Goal: Task Accomplishment & Management: Manage account settings

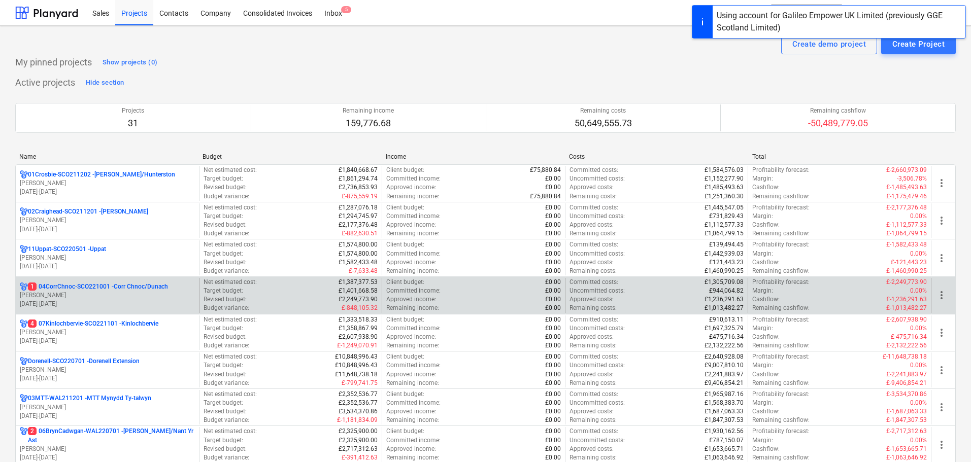
click at [80, 289] on p "1 04CorrChnoc-SCO221001 - Corr Chnoc/Dunach" at bounding box center [98, 287] width 140 height 9
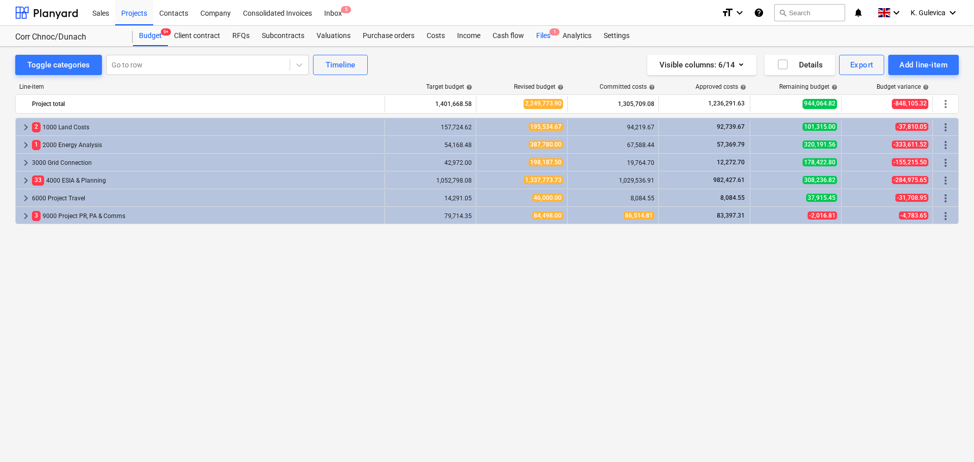
click at [538, 34] on div "Files 1" at bounding box center [543, 36] width 26 height 20
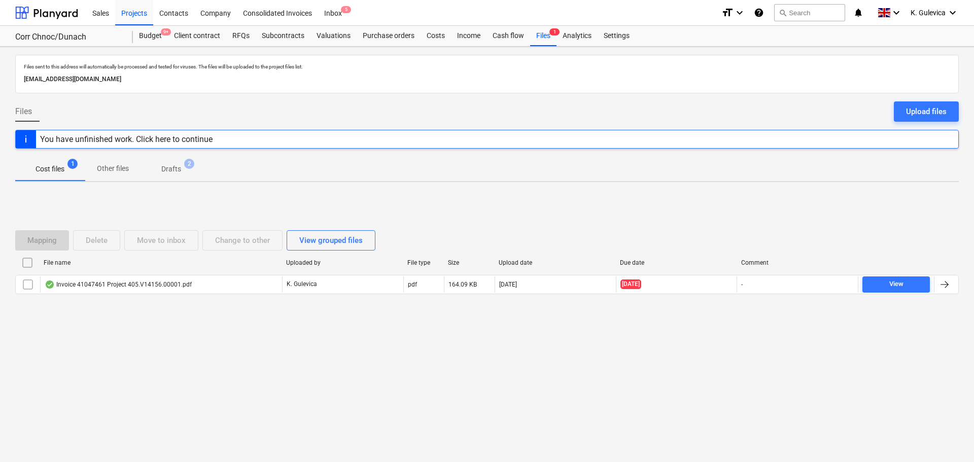
click at [174, 163] on span "Drafts 2" at bounding box center [171, 169] width 60 height 18
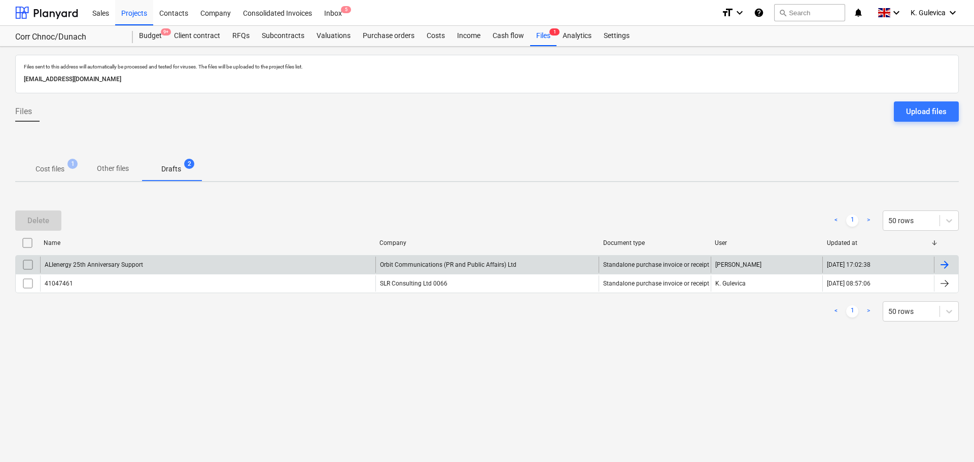
click at [177, 266] on div "ALIenergy 25th Anniversary Support" at bounding box center [207, 265] width 335 height 16
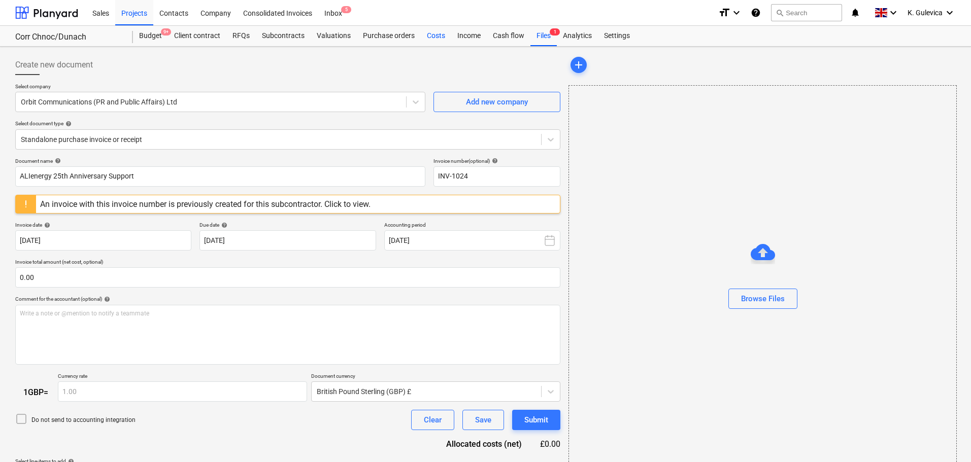
click at [434, 32] on div "Costs" at bounding box center [436, 36] width 30 height 20
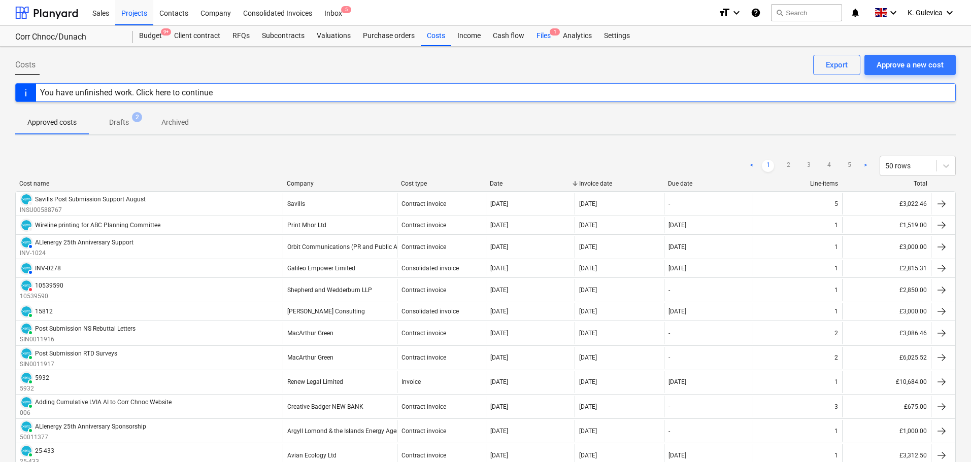
click at [547, 31] on div "Files 1" at bounding box center [543, 36] width 26 height 20
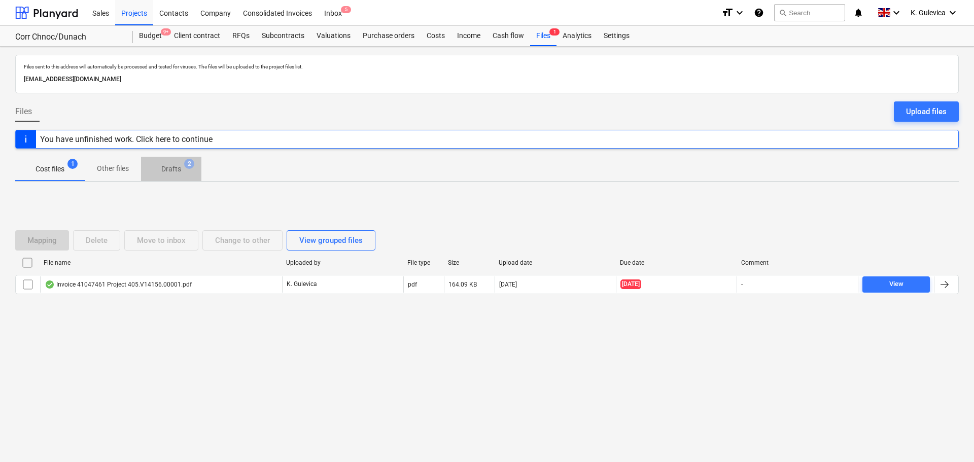
click at [173, 168] on p "Drafts" at bounding box center [171, 169] width 20 height 11
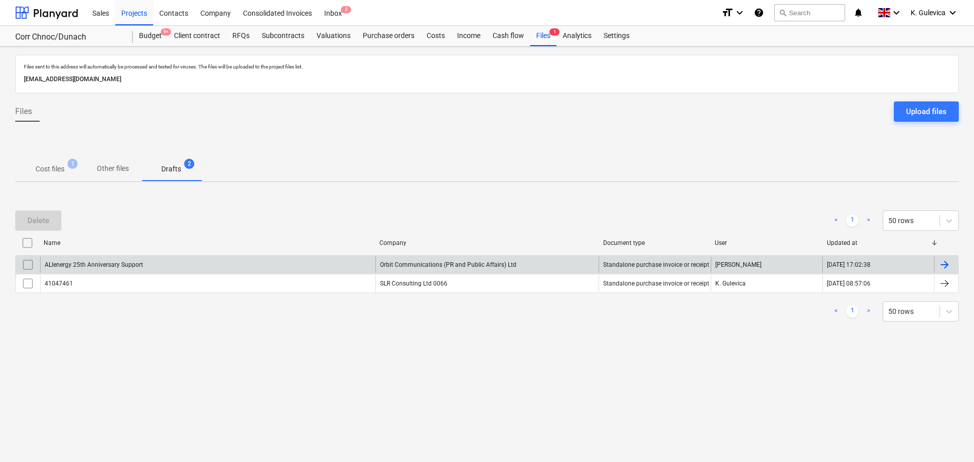
click at [30, 263] on input "checkbox" at bounding box center [28, 265] width 16 height 16
click at [31, 223] on div "Delete" at bounding box center [38, 220] width 22 height 13
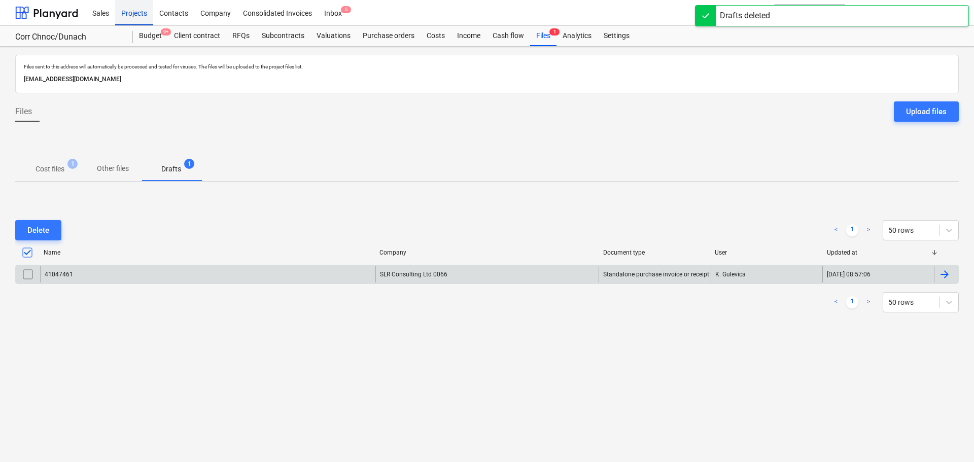
click at [134, 11] on div "Projects" at bounding box center [134, 12] width 38 height 26
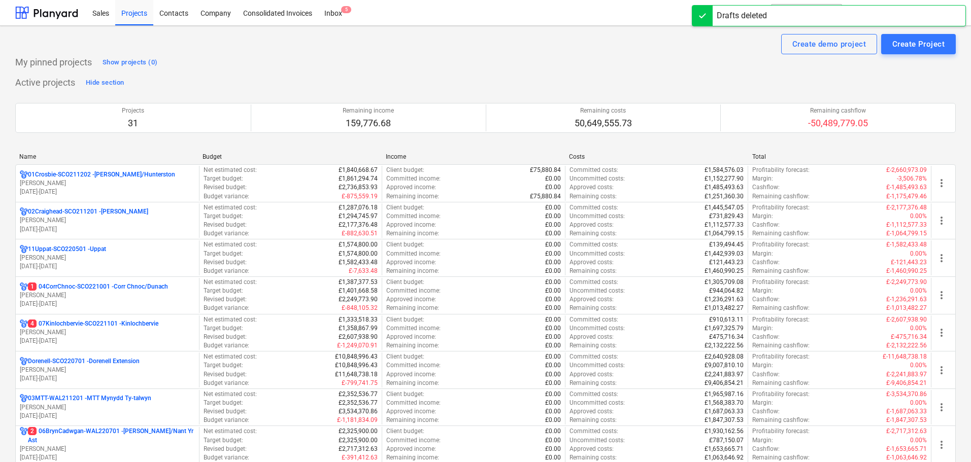
drag, startPoint x: 103, startPoint y: 330, endPoint x: 113, endPoint y: 324, distance: 11.8
click at [105, 329] on p "[PERSON_NAME]" at bounding box center [107, 332] width 175 height 9
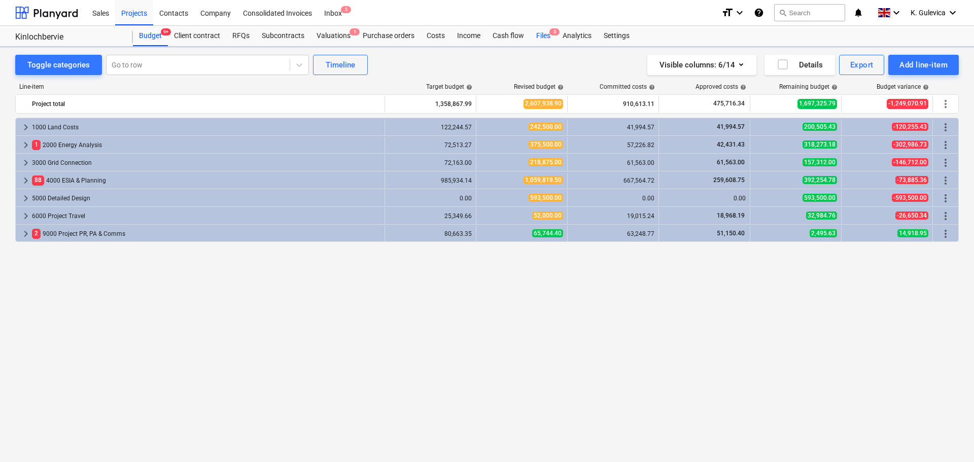
click at [540, 38] on div "Files 3" at bounding box center [543, 36] width 26 height 20
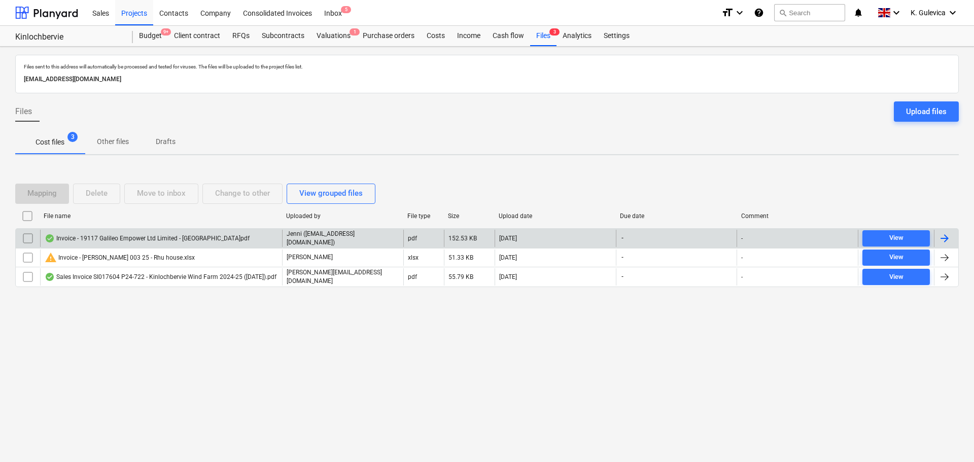
click at [342, 236] on p "Jenni ([EMAIL_ADDRESS][DOMAIN_NAME])" at bounding box center [343, 238] width 113 height 17
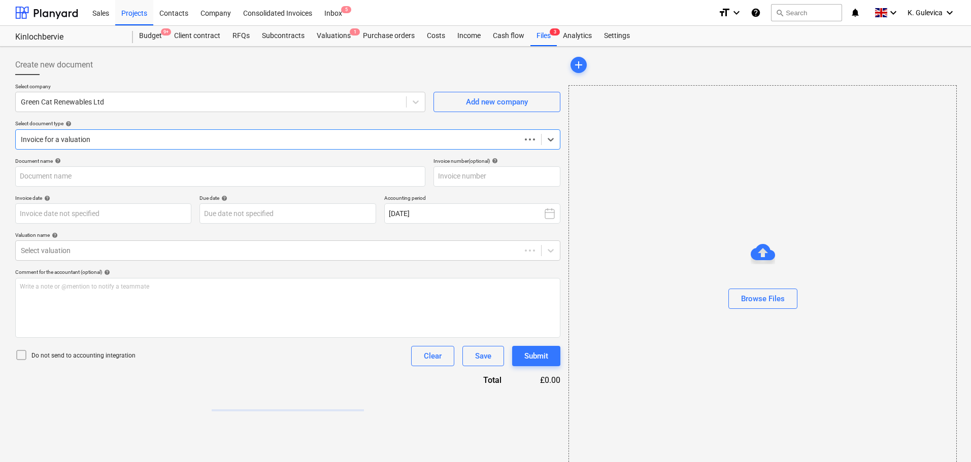
type input "19117"
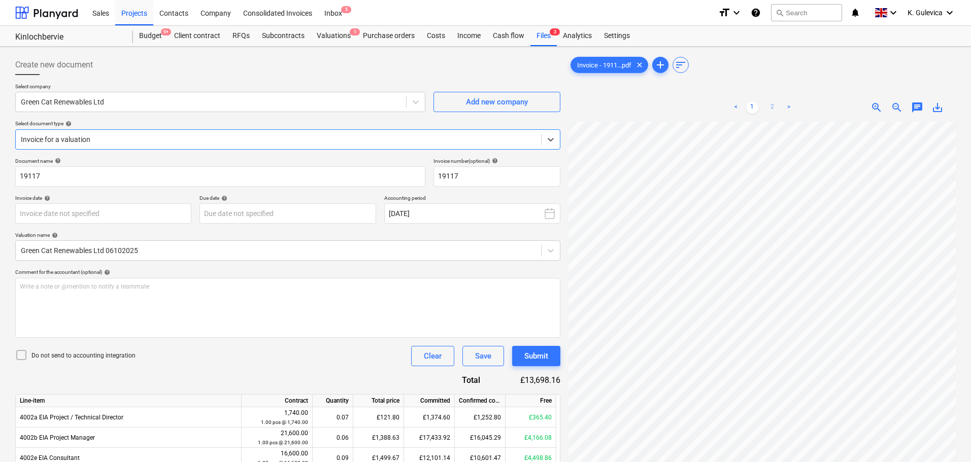
click at [767, 106] on link "2" at bounding box center [772, 107] width 12 height 12
click at [746, 107] on link "1" at bounding box center [752, 107] width 12 height 12
click at [135, 209] on body "Sales Projects Contacts Company Consolidated Invoices Inbox 5 format_size keybo…" at bounding box center [485, 231] width 971 height 462
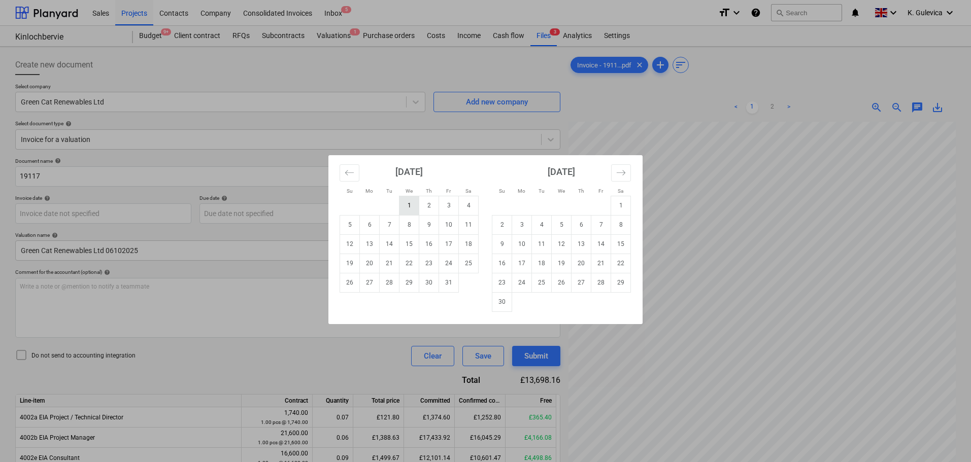
click at [410, 206] on td "1" at bounding box center [409, 205] width 20 height 19
type input "[DATE]"
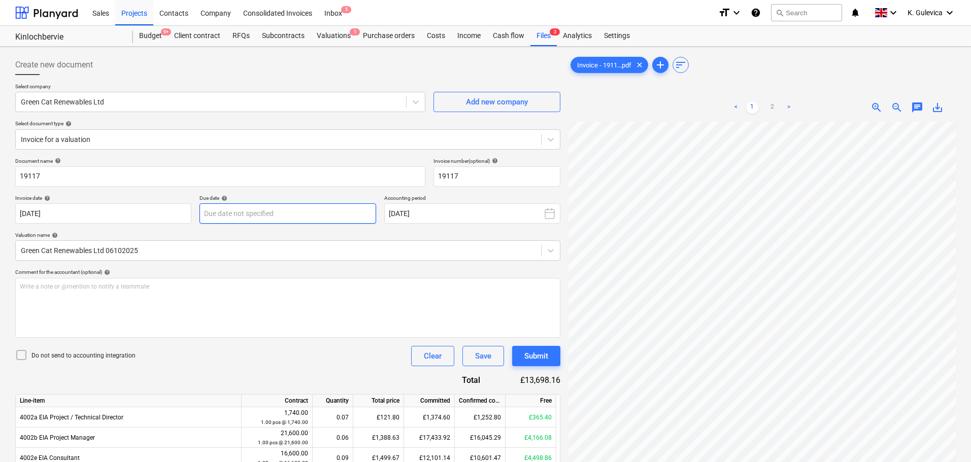
click at [316, 216] on body "Sales Projects Contacts Company Consolidated Invoices Inbox 5 format_size keybo…" at bounding box center [485, 231] width 971 height 462
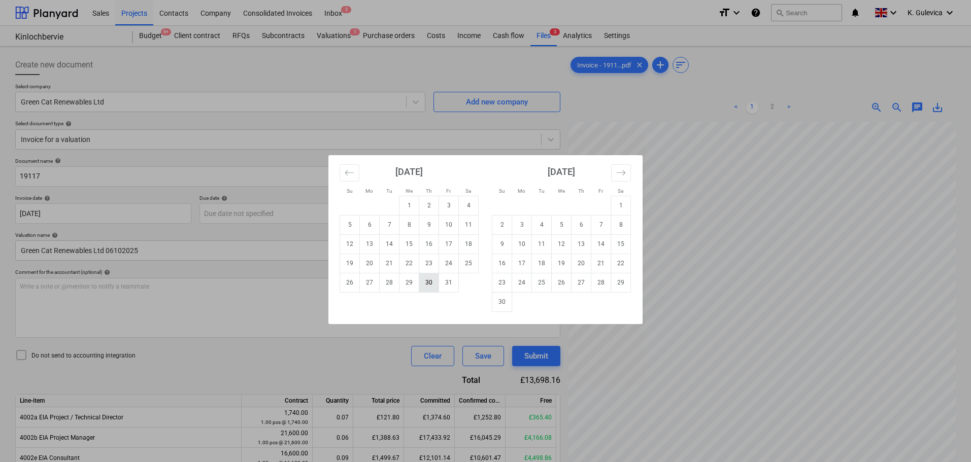
click at [430, 283] on td "30" at bounding box center [429, 282] width 20 height 19
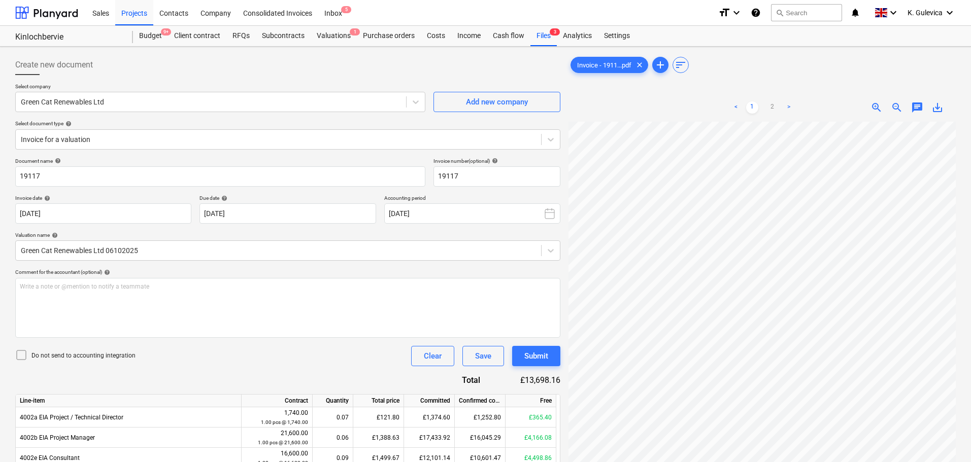
type input "[DATE]"
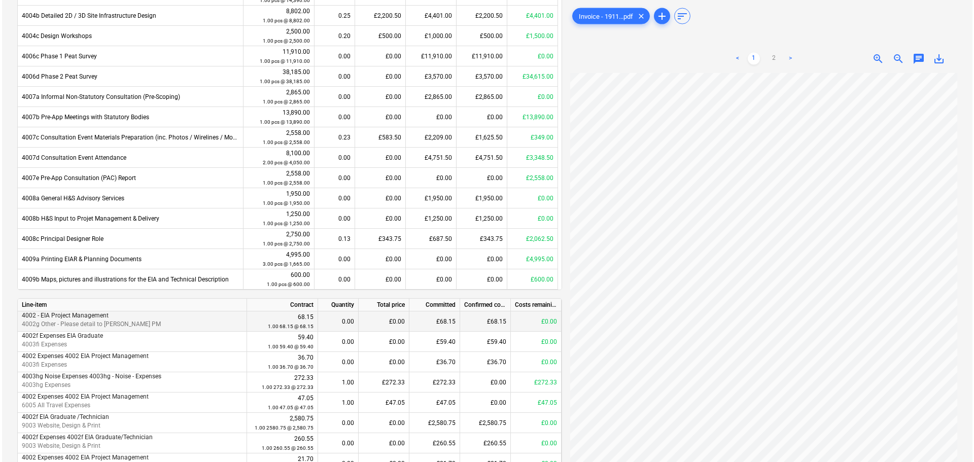
scroll to position [527, 0]
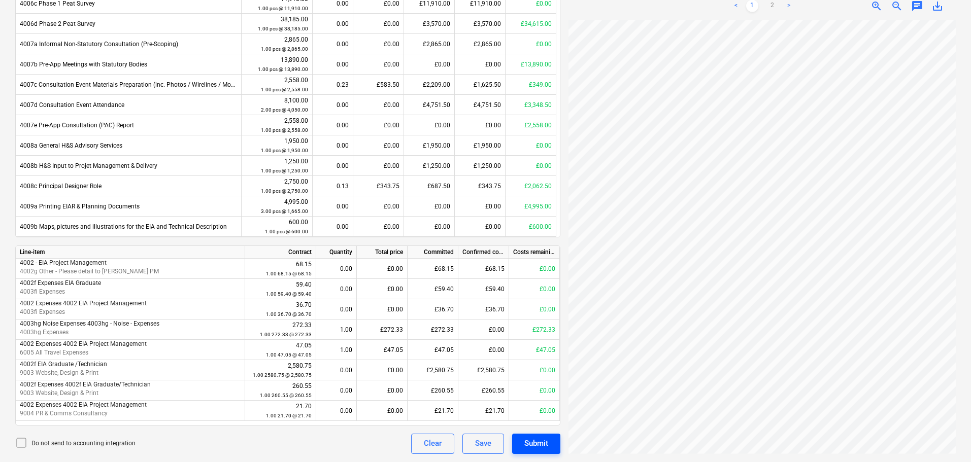
click at [539, 438] on div "Submit" at bounding box center [536, 443] width 24 height 13
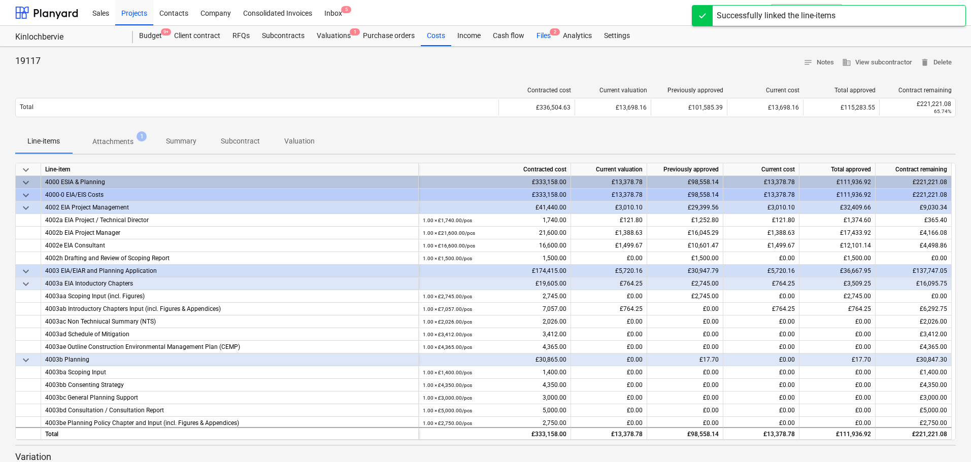
drag, startPoint x: 543, startPoint y: 36, endPoint x: 538, endPoint y: 45, distance: 10.9
click at [543, 36] on div "Files 2" at bounding box center [543, 36] width 26 height 20
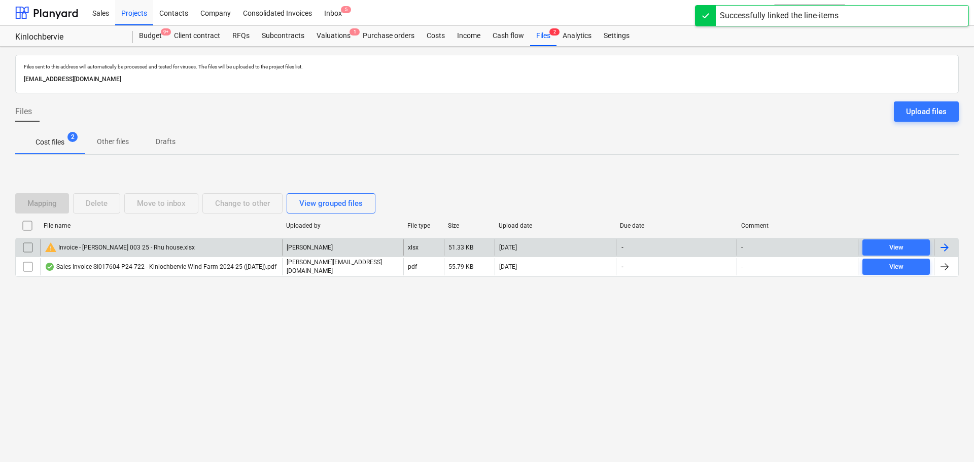
click at [196, 254] on div "warning Invoice - Galileo 003 25 - Rhu house.xlsx" at bounding box center [161, 247] width 242 height 16
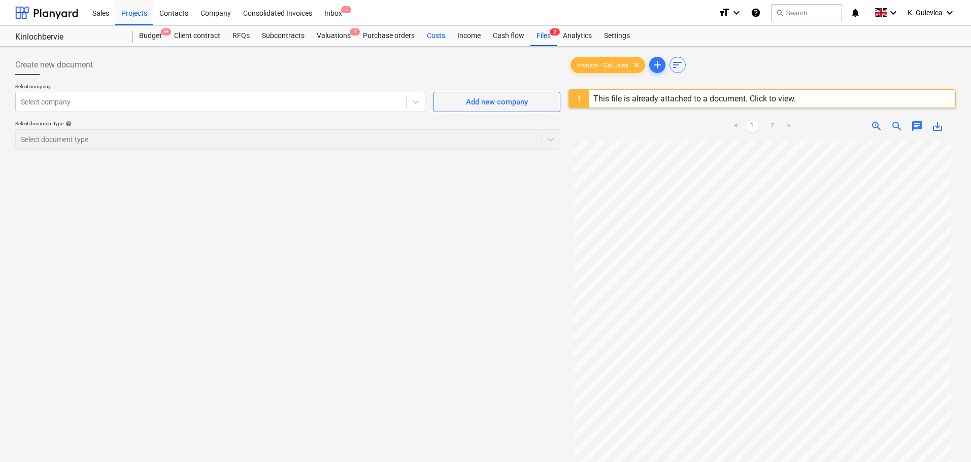
click at [434, 36] on div "Costs" at bounding box center [436, 36] width 30 height 20
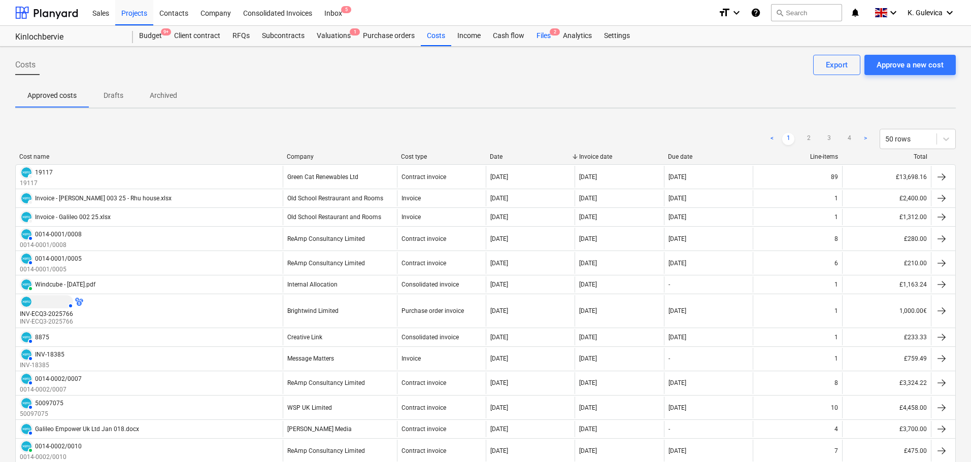
click at [541, 37] on div "Files 2" at bounding box center [543, 36] width 26 height 20
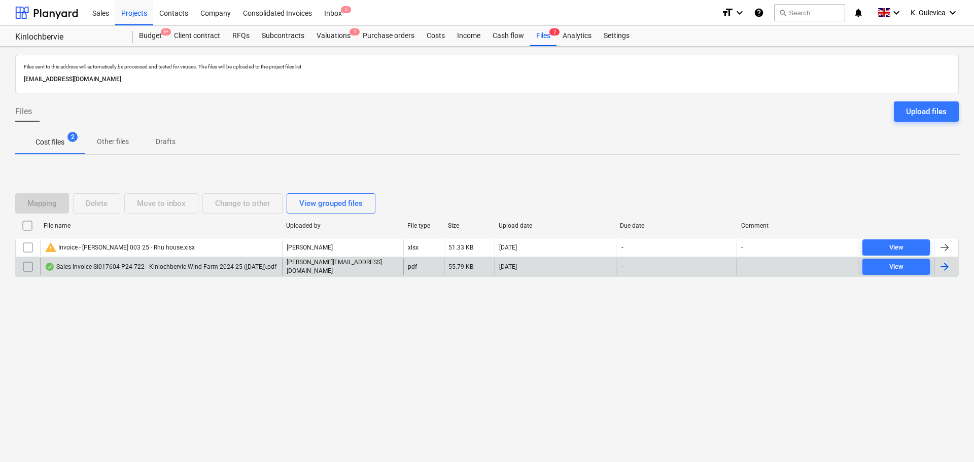
click at [245, 264] on div "Sales Invoice SI017604 P24-722 - Kinlochbervie Wind Farm 2024-25 ([DATE]).pdf" at bounding box center [161, 267] width 232 height 8
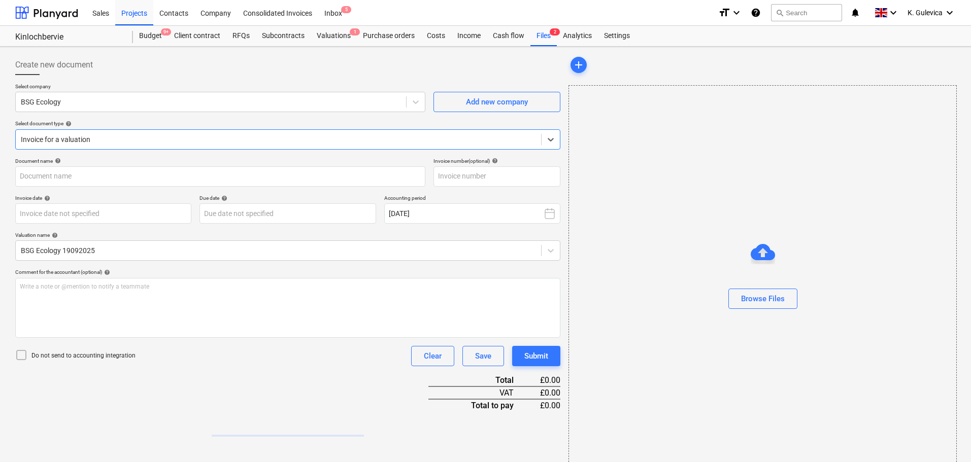
type input "30"
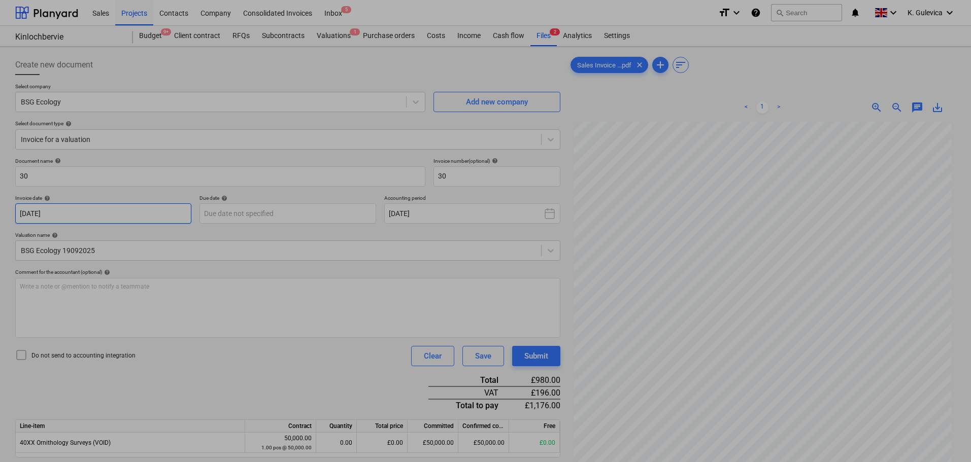
click at [141, 218] on body "Sales Projects Contacts Company Consolidated Invoices Inbox 5 format_size keybo…" at bounding box center [485, 231] width 971 height 462
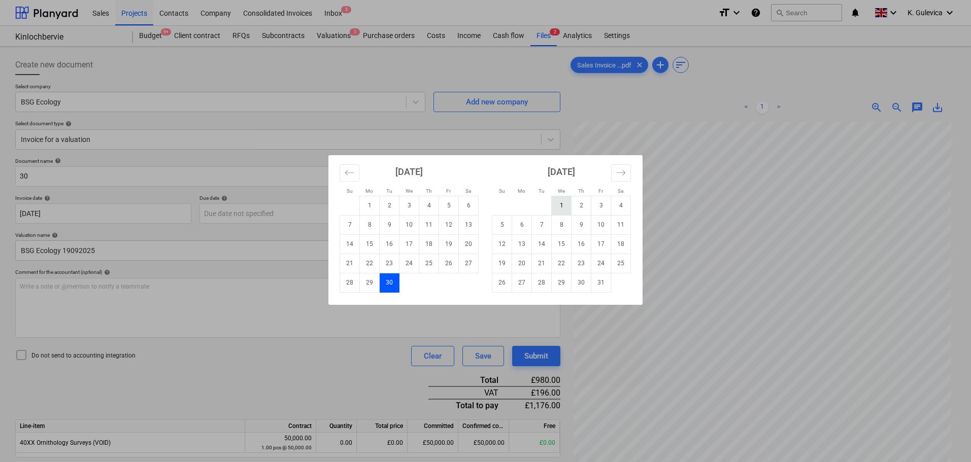
click at [560, 204] on td "1" at bounding box center [561, 205] width 20 height 19
type input "[DATE]"
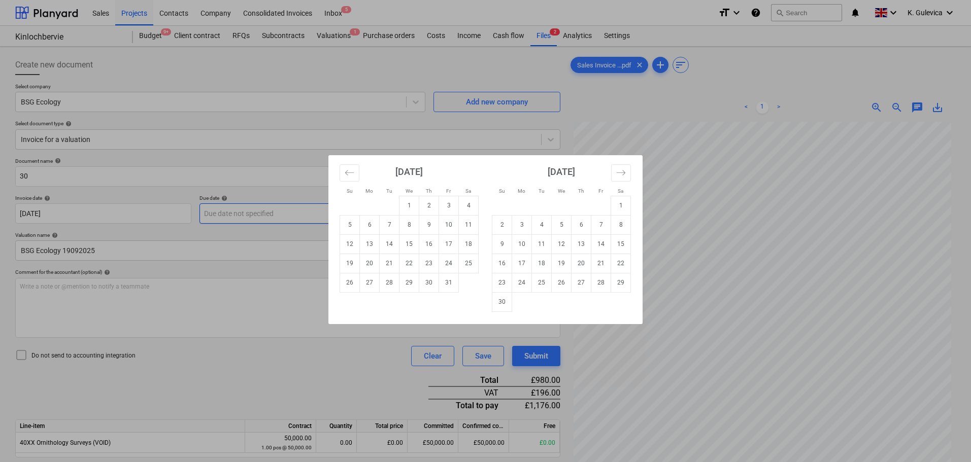
click at [345, 212] on body "Sales Projects Contacts Company Consolidated Invoices Inbox 5 format_size keybo…" at bounding box center [485, 231] width 971 height 462
click at [424, 289] on td "30" at bounding box center [429, 282] width 20 height 19
type input "[DATE]"
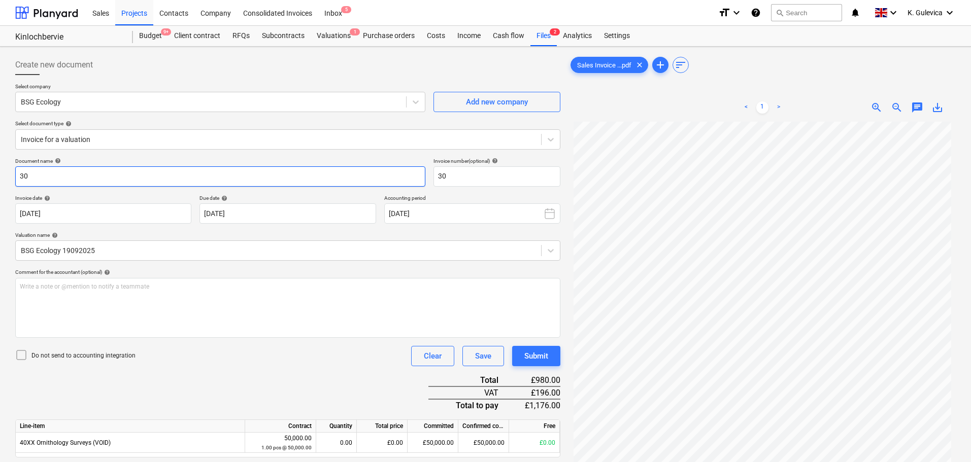
click at [121, 183] on input "30" at bounding box center [220, 176] width 410 height 20
type input "3"
drag, startPoint x: 57, startPoint y: 175, endPoint x: -26, endPoint y: 172, distance: 83.3
click at [0, 172] on html "Sales Projects Contacts Company Consolidated Invoices Inbox 5 format_size keybo…" at bounding box center [485, 231] width 971 height 462
type input "SI017604"
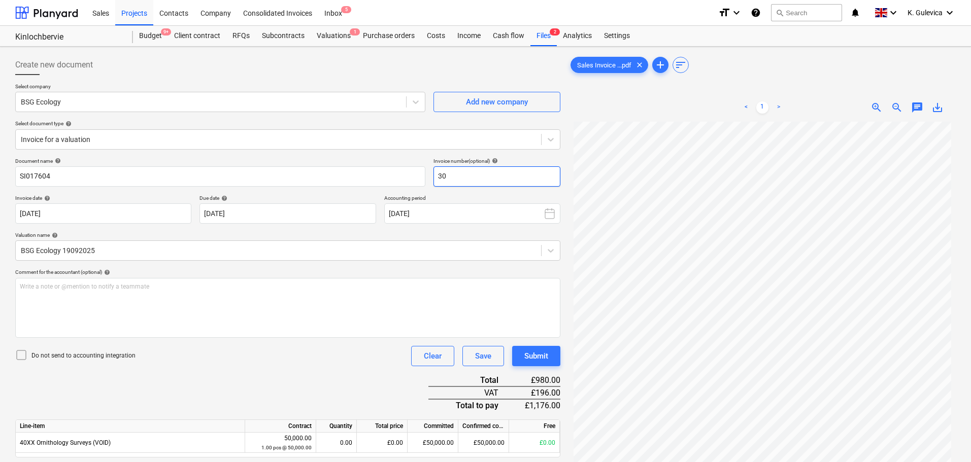
drag, startPoint x: 437, startPoint y: 176, endPoint x: 452, endPoint y: 176, distance: 14.7
click at [435, 176] on input "30" at bounding box center [496, 176] width 127 height 20
paste input "SI017604"
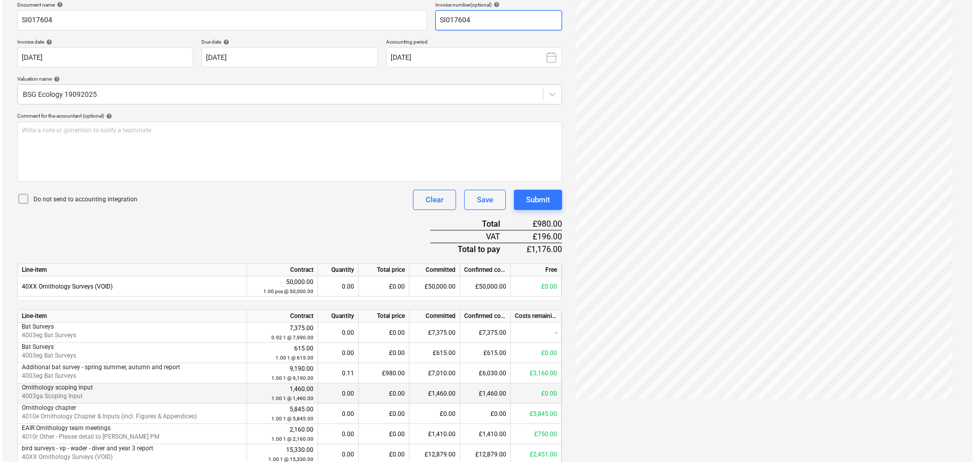
scroll to position [200, 0]
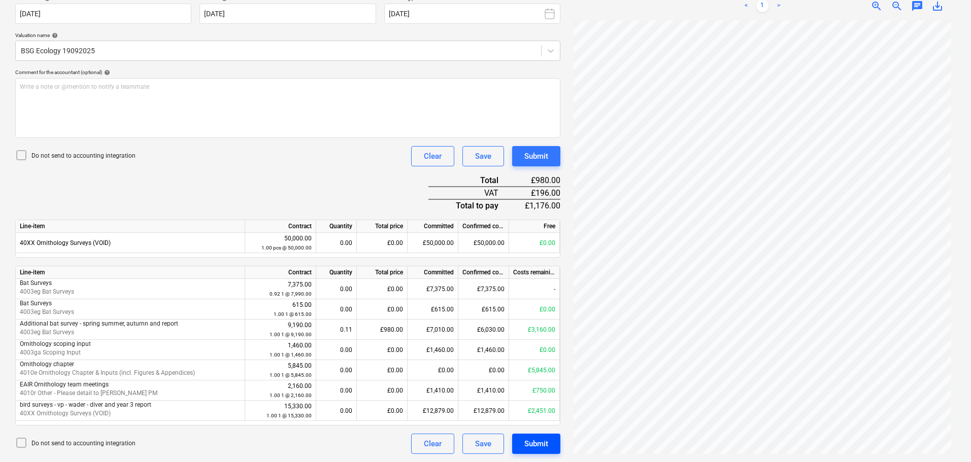
type input "SI017604"
click at [537, 448] on div "Submit" at bounding box center [536, 443] width 24 height 13
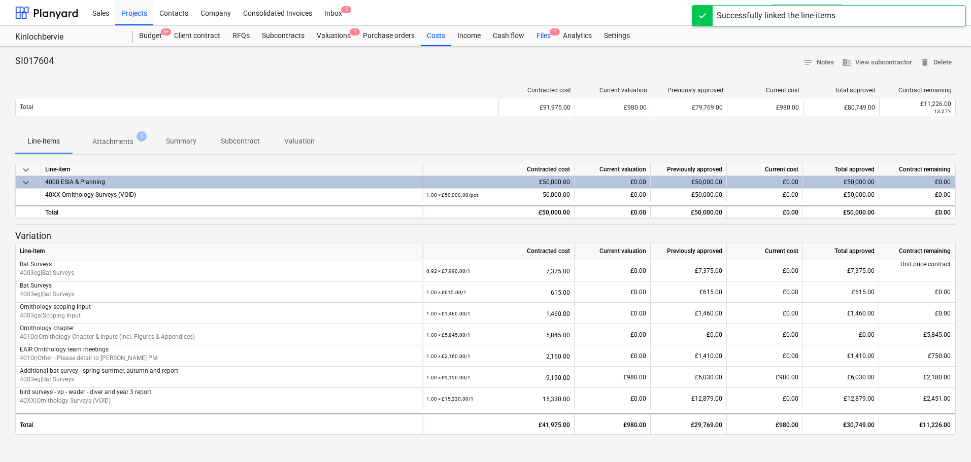
click at [540, 37] on div "Files 1" at bounding box center [543, 36] width 26 height 20
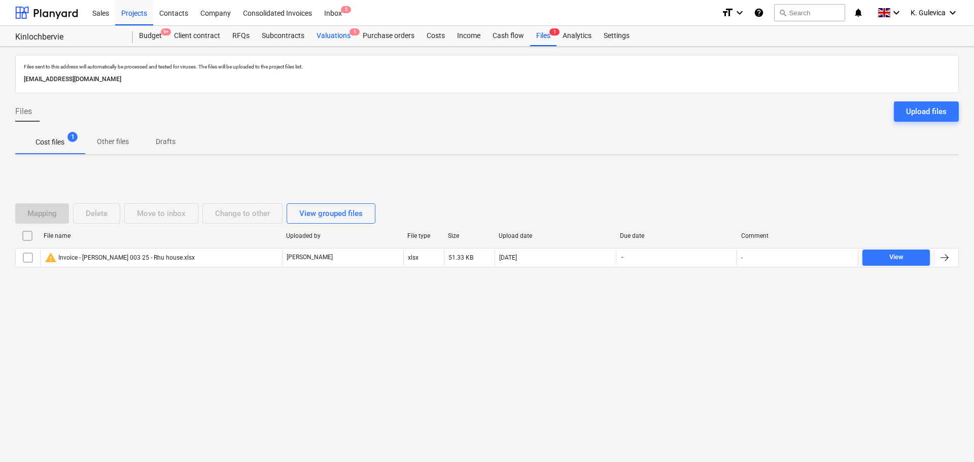
click at [340, 35] on div "Valuations 1" at bounding box center [334, 36] width 46 height 20
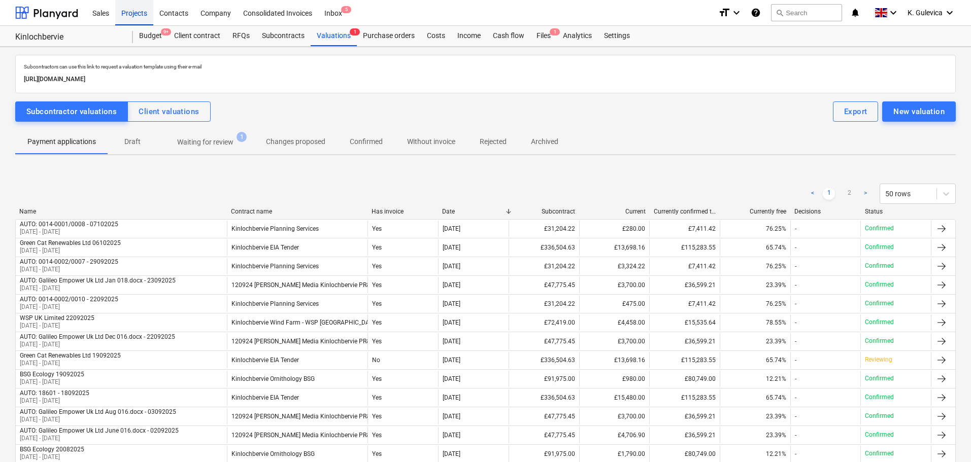
click at [127, 14] on div "Projects" at bounding box center [134, 12] width 38 height 26
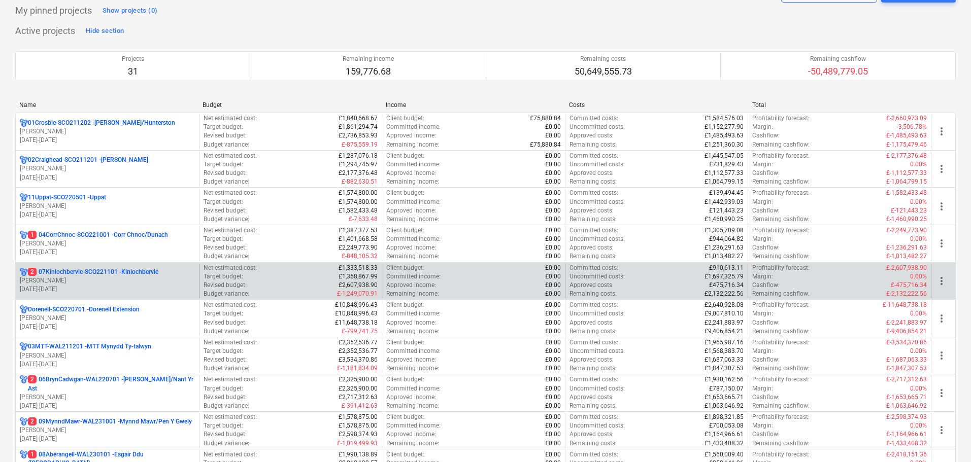
scroll to position [152, 0]
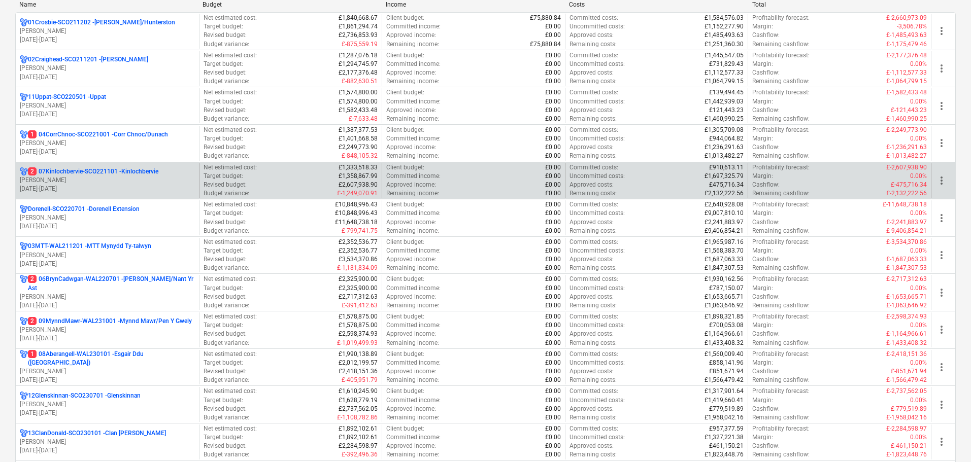
click at [130, 173] on p "2 07Kinlochbervie-SCO221101 - Kinlochbervie" at bounding box center [93, 171] width 130 height 9
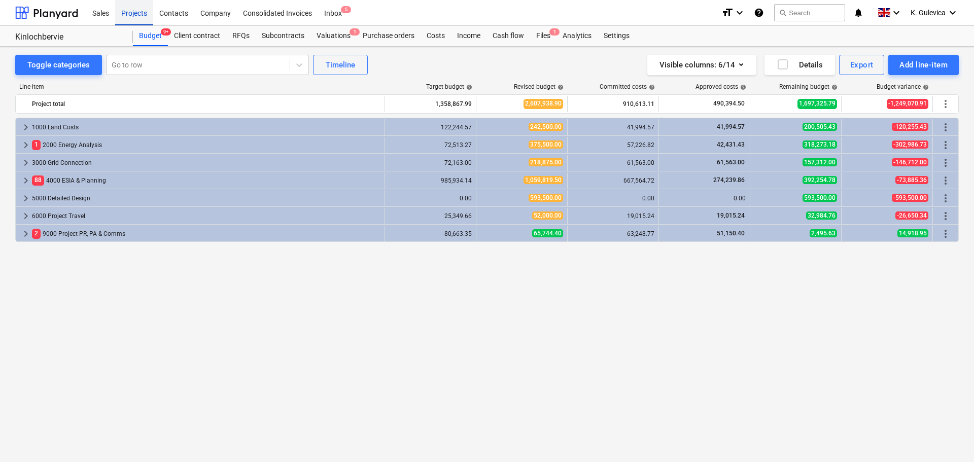
click at [121, 11] on div "Projects" at bounding box center [134, 12] width 38 height 26
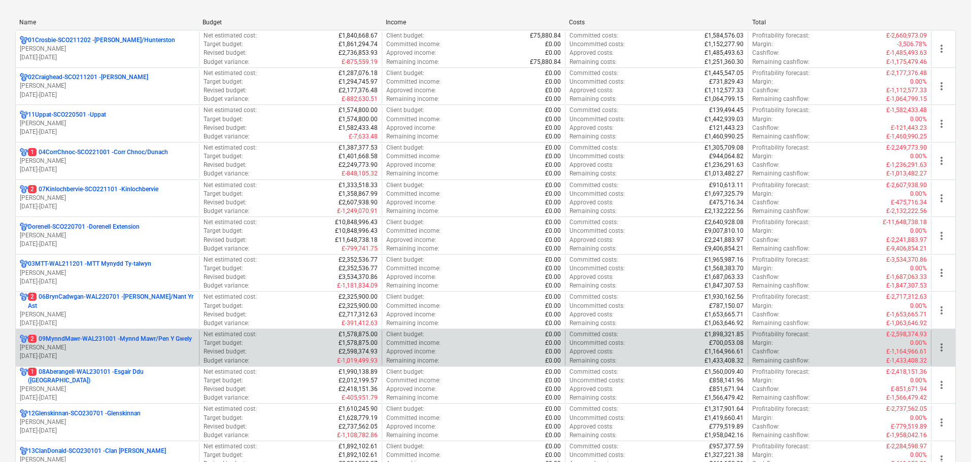
scroll to position [152, 0]
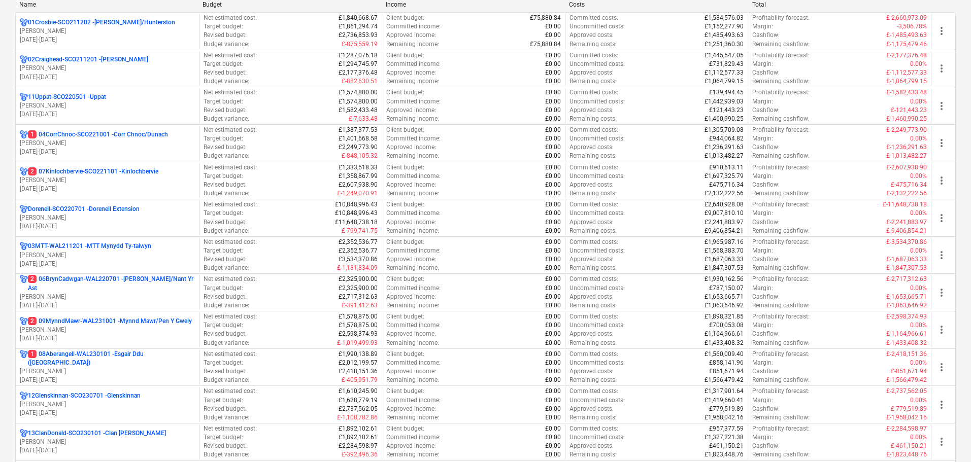
click at [137, 291] on p "2 06BrynCadwgan-WAL220701 - [PERSON_NAME]/Nant Yr Ast" at bounding box center [111, 283] width 167 height 17
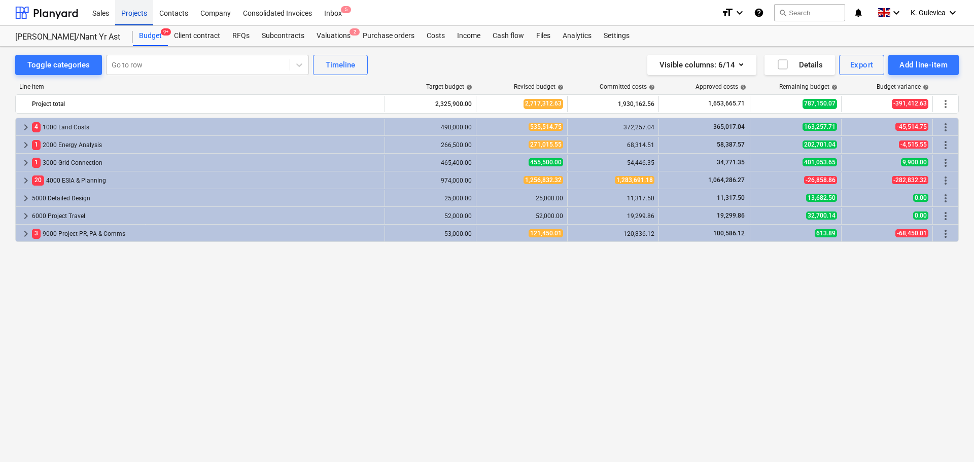
click at [134, 17] on div "Projects" at bounding box center [134, 12] width 38 height 26
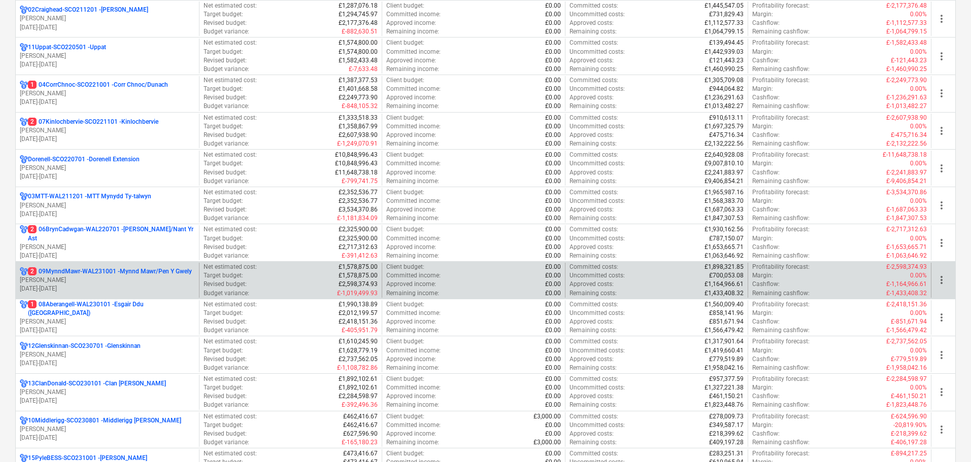
scroll to position [203, 0]
click at [121, 269] on p "2 09MynndMawr-WAL231001 - Mynnd Mawr/Pen Y Gwely" at bounding box center [110, 270] width 164 height 9
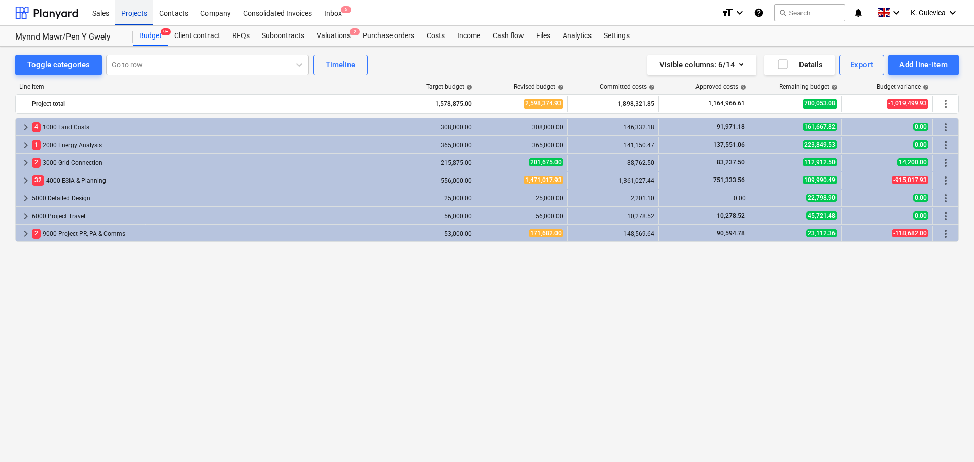
click at [145, 11] on div "Projects" at bounding box center [134, 12] width 38 height 26
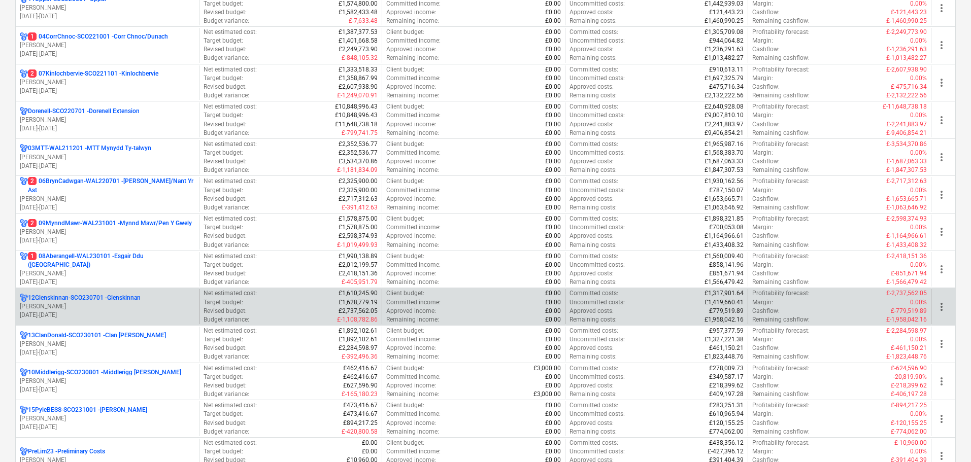
scroll to position [254, 0]
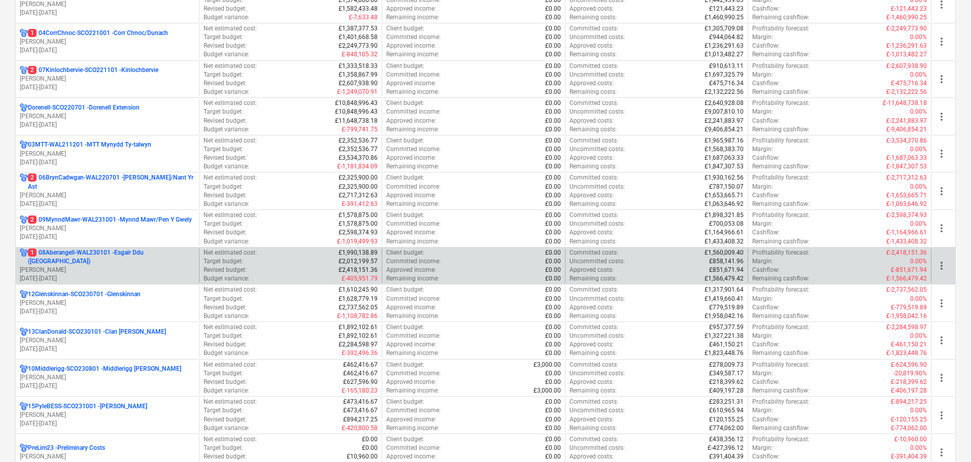
click at [124, 274] on p "[DATE] - [DATE]" at bounding box center [107, 278] width 175 height 9
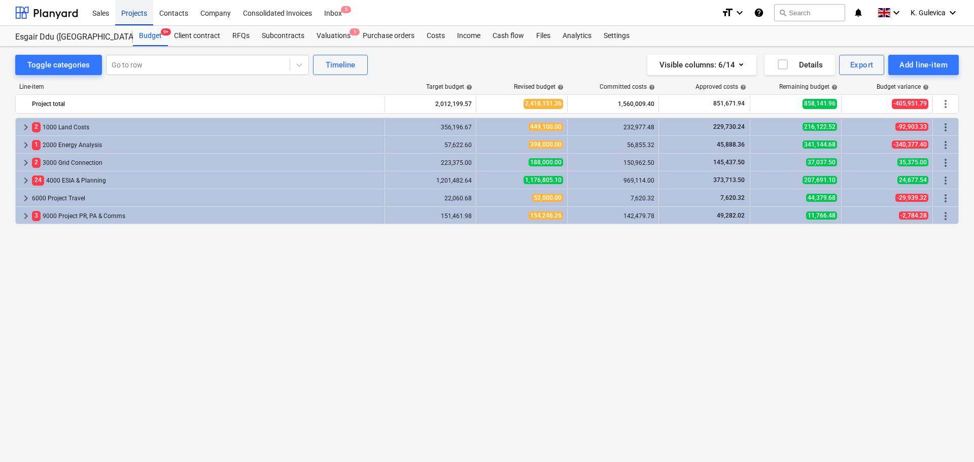
click at [126, 12] on div "Projects" at bounding box center [134, 12] width 38 height 26
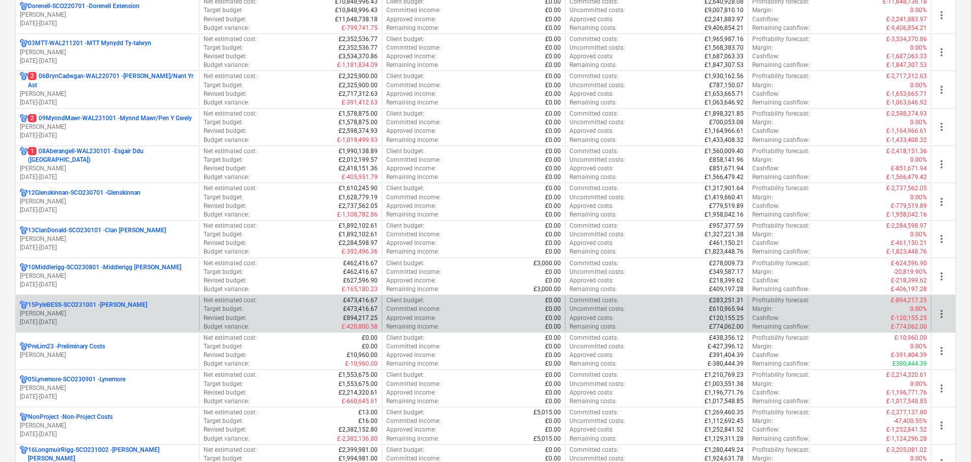
scroll to position [558, 0]
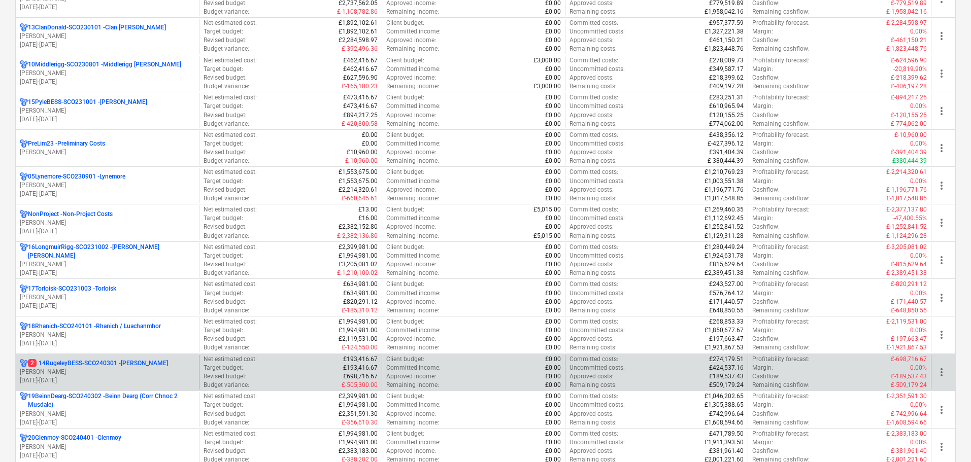
click at [120, 371] on p "[PERSON_NAME]" at bounding box center [107, 372] width 175 height 9
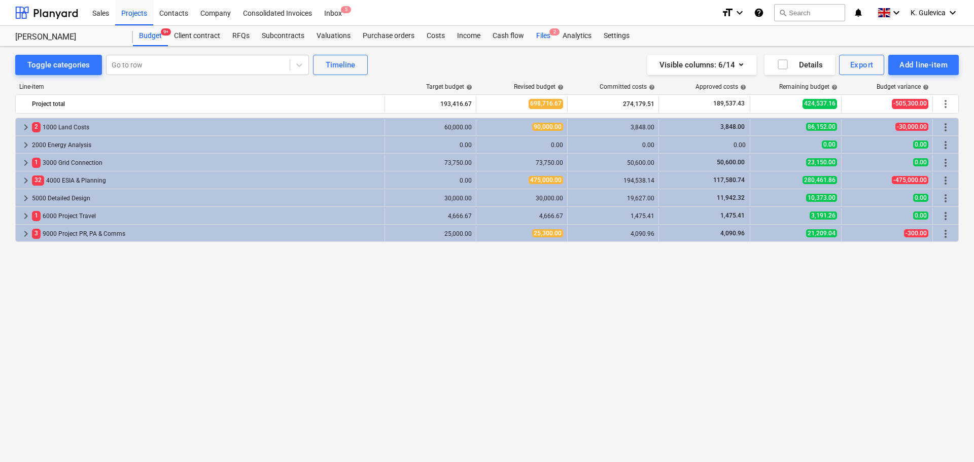
click at [543, 35] on div "Files 2" at bounding box center [543, 36] width 26 height 20
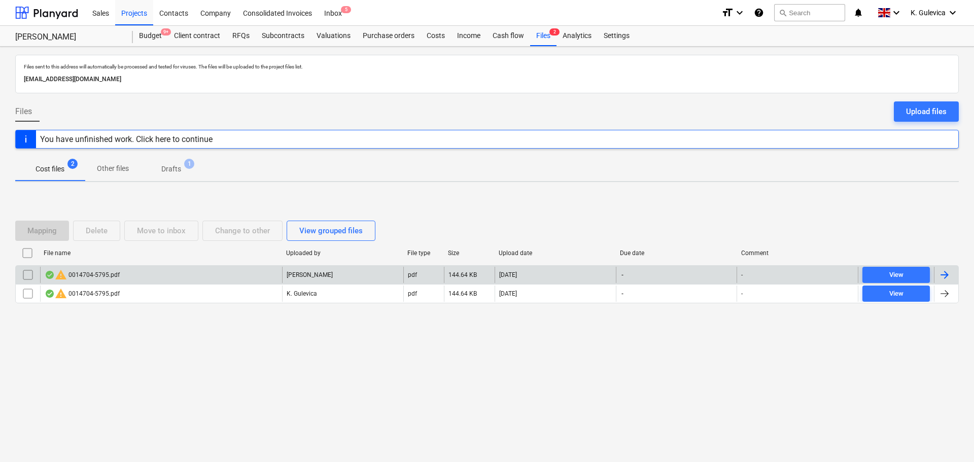
click at [320, 279] on div "[PERSON_NAME]" at bounding box center [342, 275] width 121 height 16
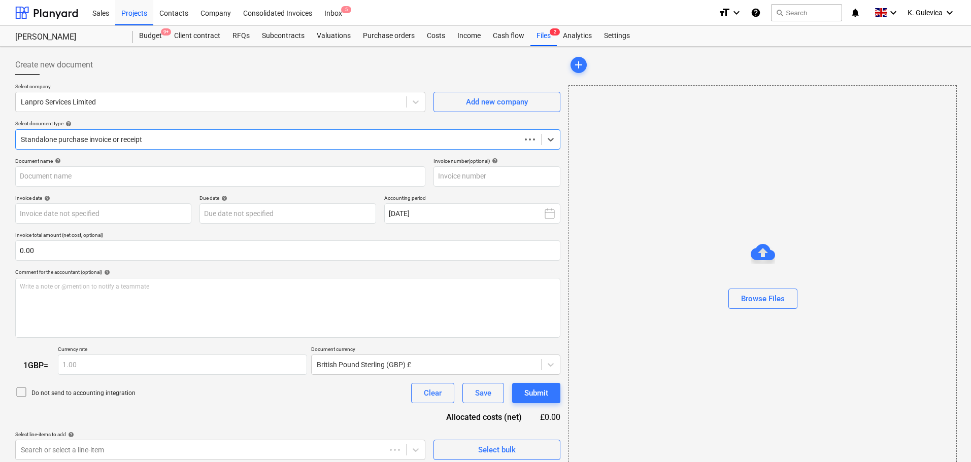
type input "0014704"
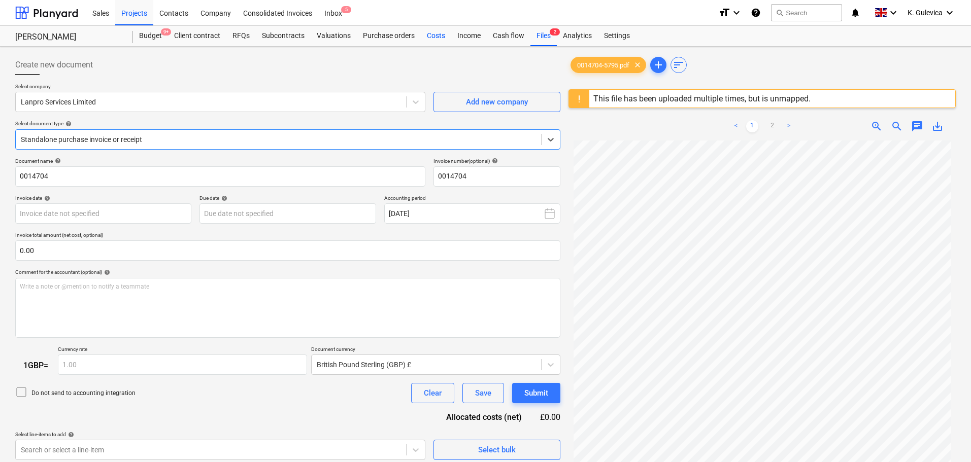
click at [435, 36] on div "Costs" at bounding box center [436, 36] width 30 height 20
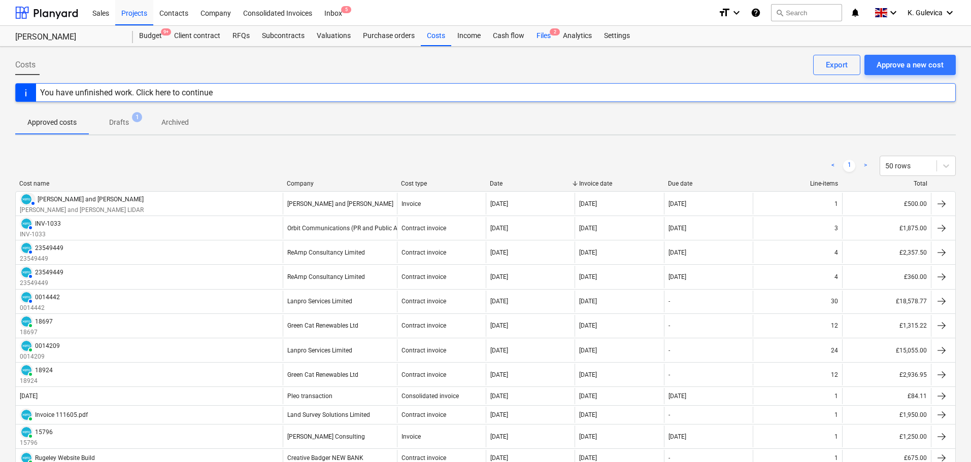
click at [543, 36] on div "Files 2" at bounding box center [543, 36] width 26 height 20
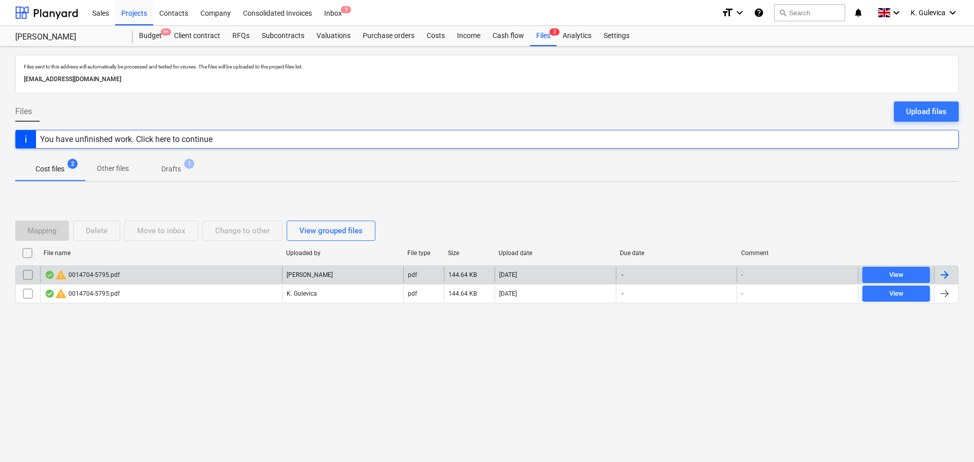
click at [139, 278] on div "warning 0014704-5795.pdf" at bounding box center [161, 275] width 242 height 16
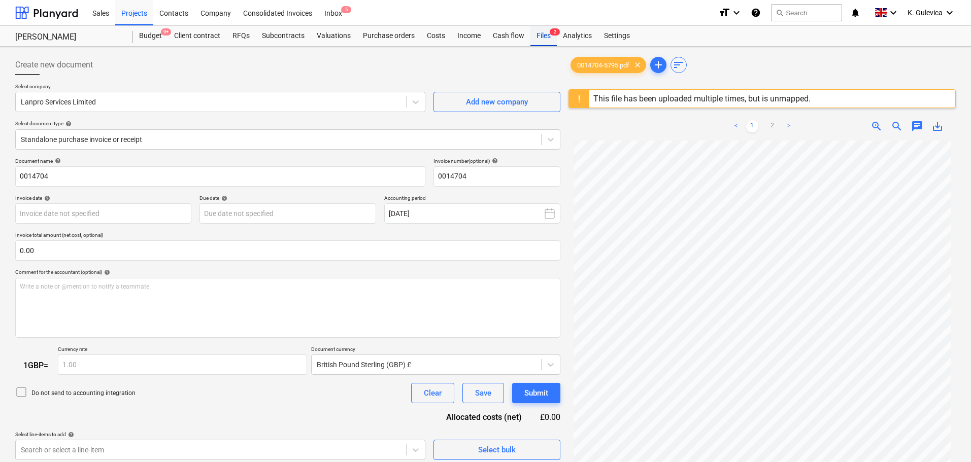
click at [542, 38] on div "Files 2" at bounding box center [543, 36] width 26 height 20
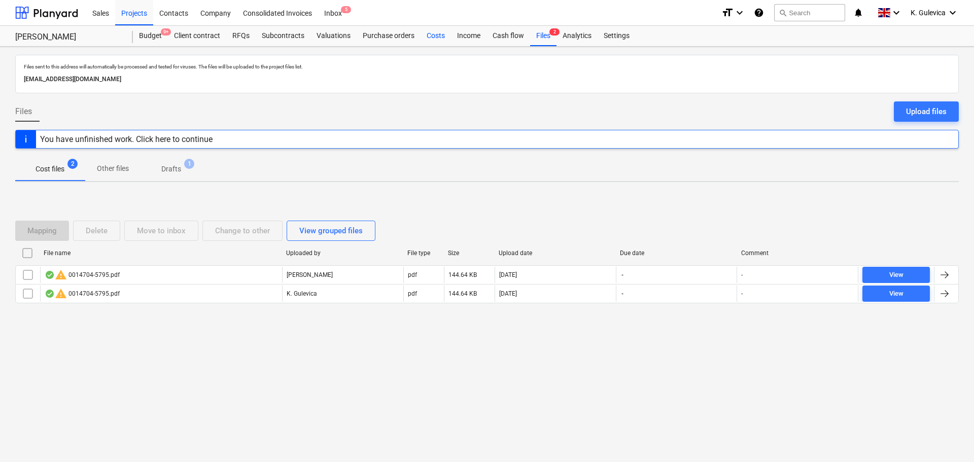
click at [440, 28] on div "Costs" at bounding box center [436, 36] width 30 height 20
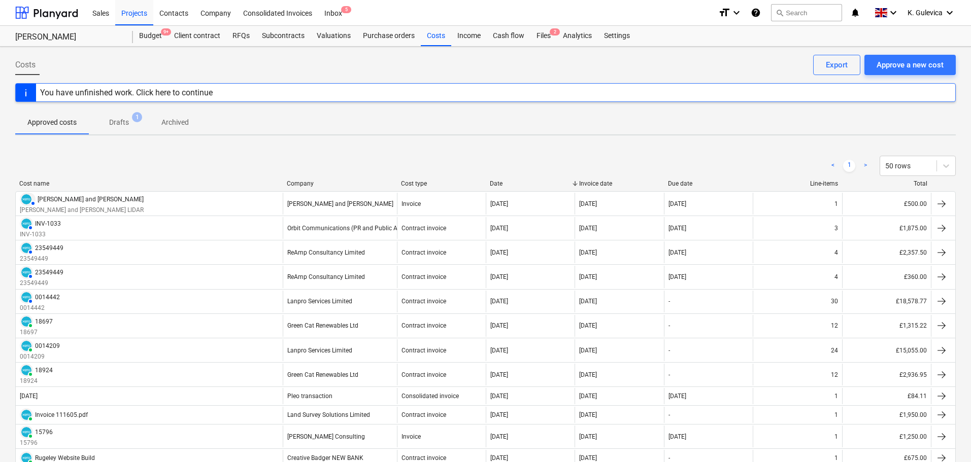
click at [121, 121] on p "Drafts" at bounding box center [119, 122] width 20 height 11
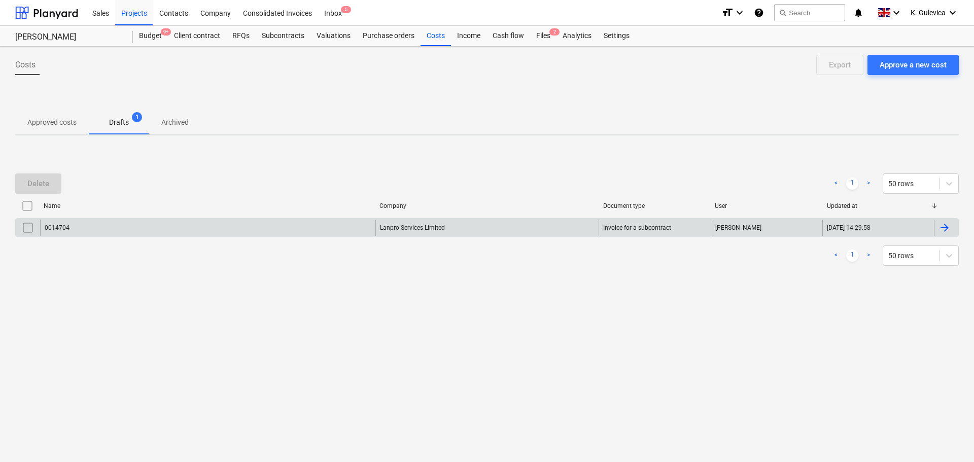
click at [468, 226] on div "Lanpro Services Limited" at bounding box center [487, 228] width 224 height 16
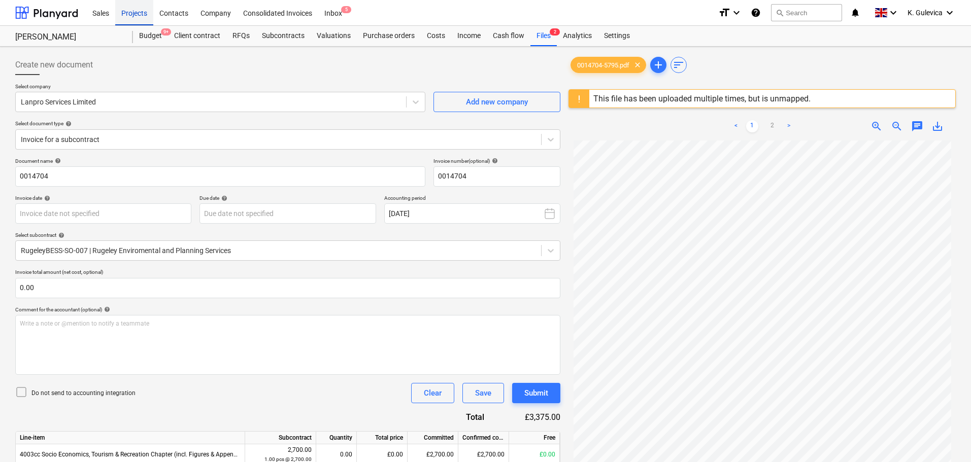
click at [133, 16] on div "Projects" at bounding box center [134, 12] width 38 height 26
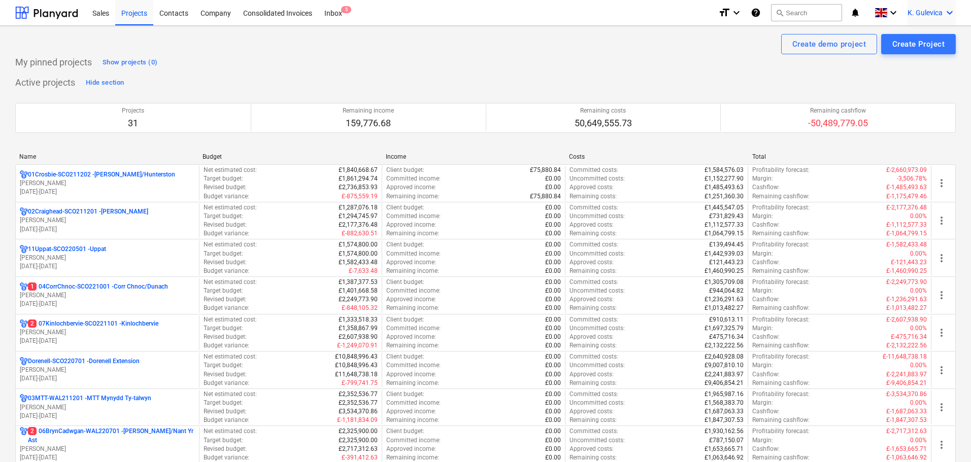
click at [939, 10] on span "K. Gulevica" at bounding box center [924, 13] width 35 height 8
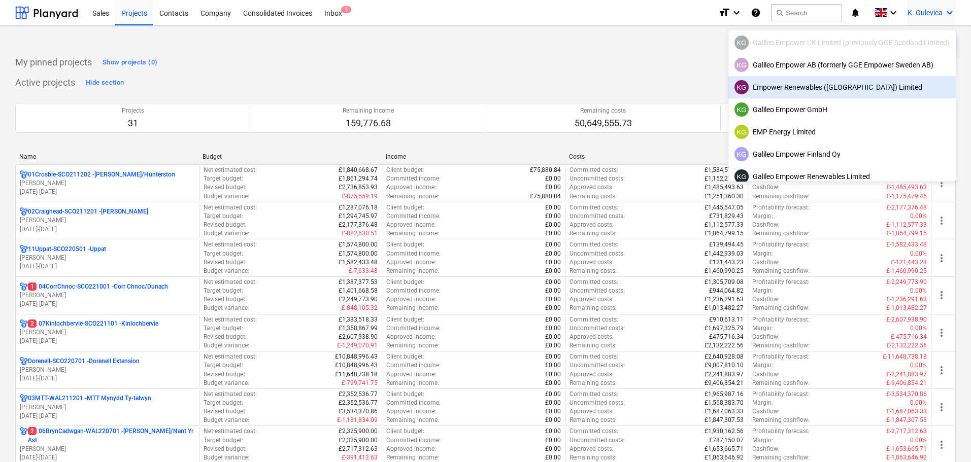
click at [793, 91] on div "KG Empower Renewables ([GEOGRAPHIC_DATA]) Limited" at bounding box center [841, 87] width 215 height 14
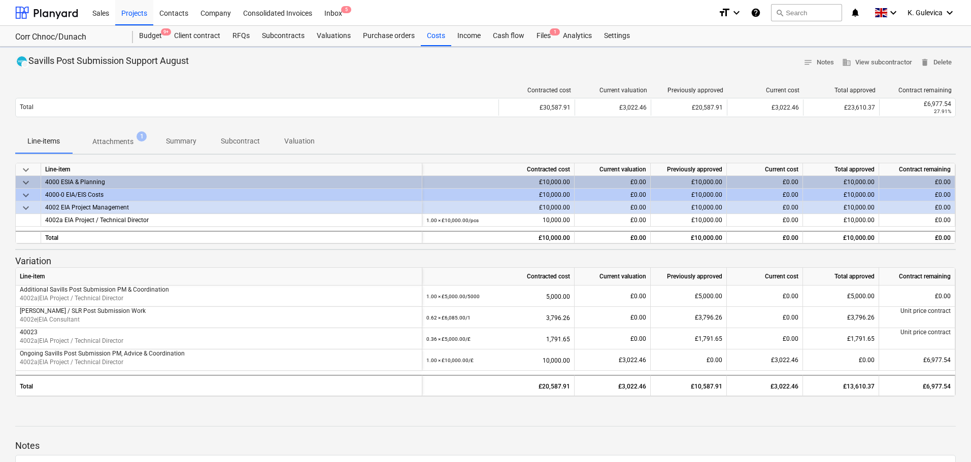
click at [174, 120] on div "Contracted cost Current valuation Previously approved Current cost Total approv…" at bounding box center [485, 104] width 940 height 35
click at [188, 137] on p "Summary" at bounding box center [181, 141] width 30 height 11
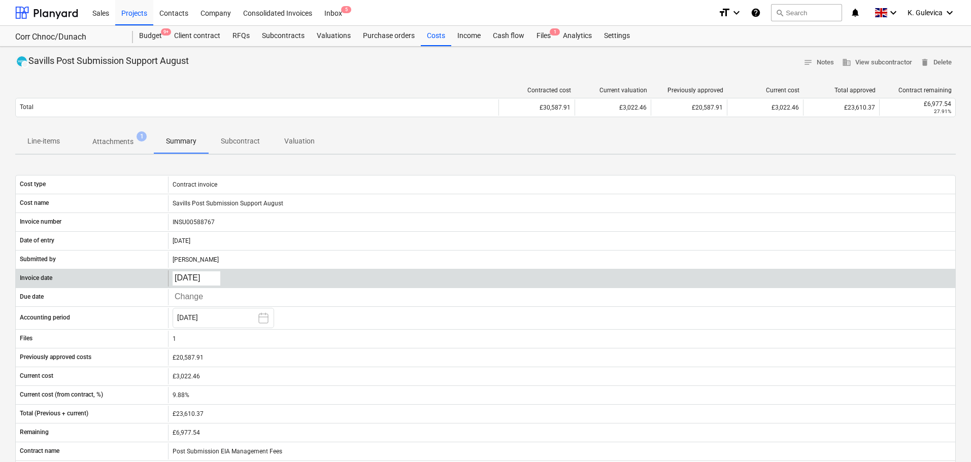
click at [191, 280] on body "Sales Projects Contacts Company Consolidated Invoices Inbox 5 format_size keybo…" at bounding box center [485, 231] width 971 height 462
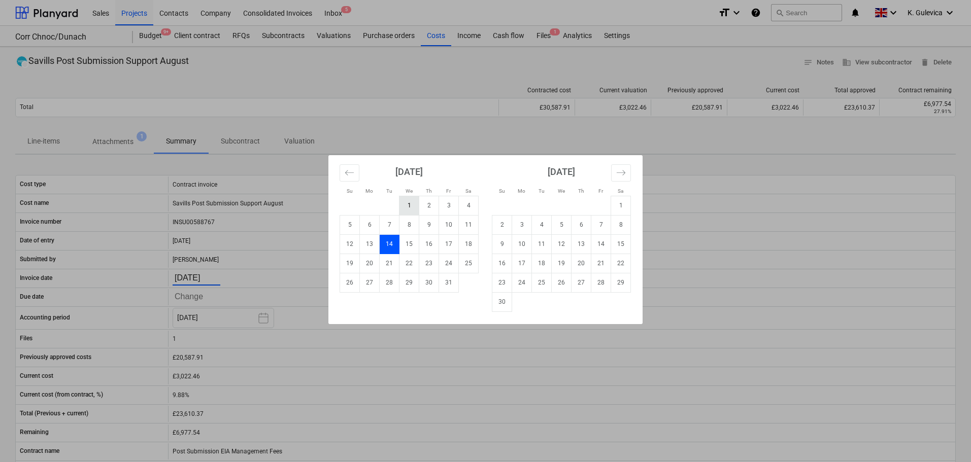
click at [405, 206] on td "1" at bounding box center [409, 205] width 20 height 19
type input "[DATE]"
